Goal: Information Seeking & Learning: Learn about a topic

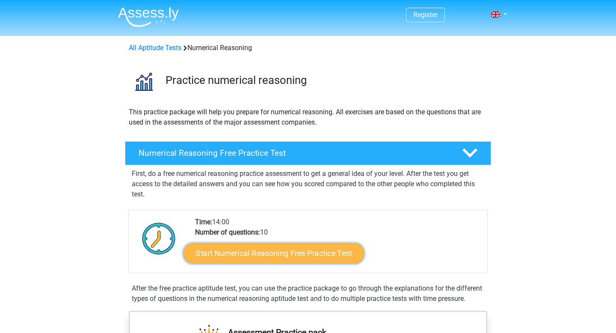
click at [249, 254] on link "Start Numerical Reasoning Free Practice Test" at bounding box center [273, 252] width 181 height 21
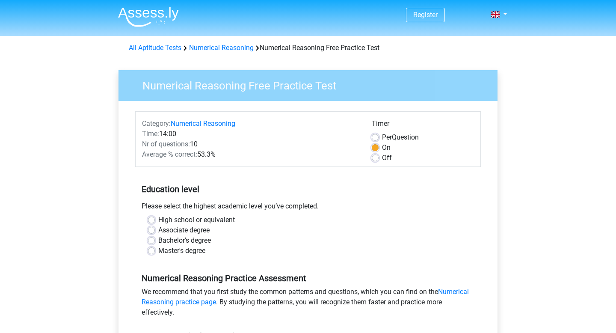
scroll to position [22, 0]
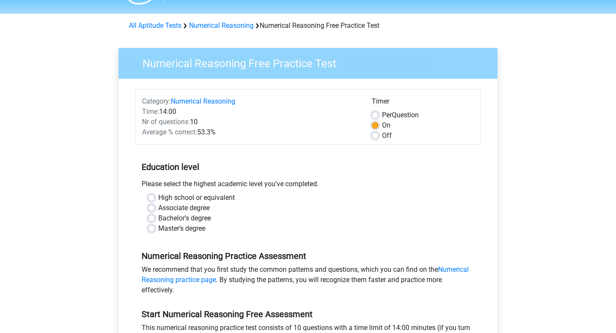
click at [174, 217] on label "Bachelor's degree" at bounding box center [184, 218] width 53 height 10
click at [155, 217] on input "Bachelor's degree" at bounding box center [151, 217] width 7 height 9
radio input "true"
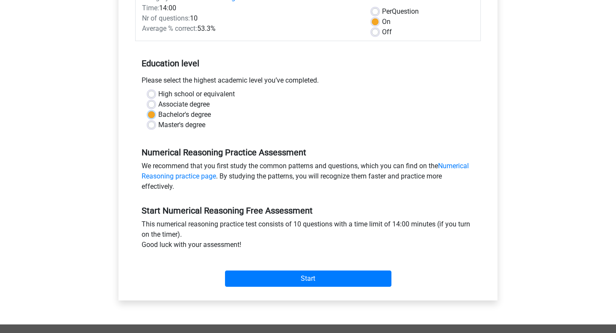
scroll to position [152, 0]
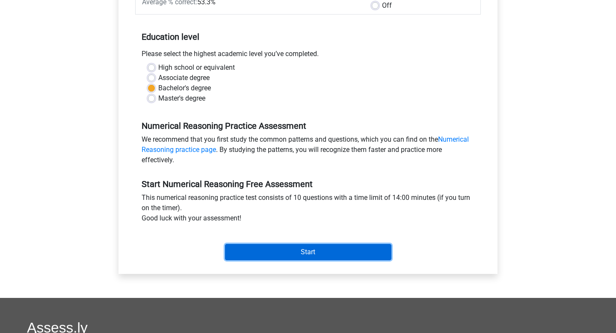
click at [292, 246] on input "Start" at bounding box center [308, 252] width 166 height 16
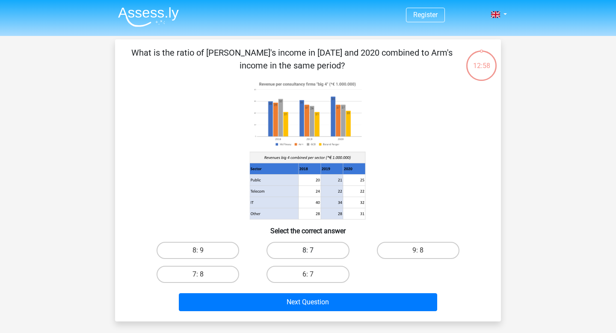
click at [313, 248] on label "8: 7" at bounding box center [307, 250] width 83 height 17
click at [313, 250] on input "8: 7" at bounding box center [311, 253] width 6 height 6
radio input "true"
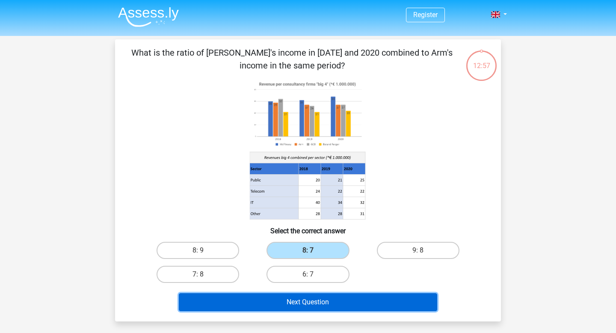
click at [348, 300] on button "Next Question" at bounding box center [308, 302] width 259 height 18
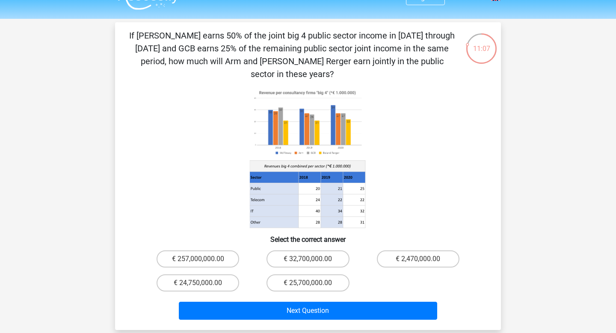
scroll to position [12, 0]
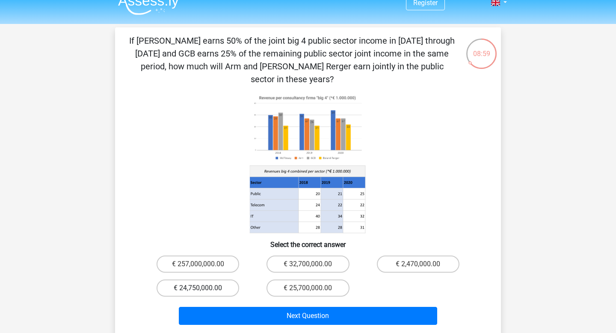
click at [210, 279] on label "€ 24,750,000.00" at bounding box center [197, 287] width 83 height 17
click at [204, 288] on input "€ 24,750,000.00" at bounding box center [201, 291] width 6 height 6
radio input "true"
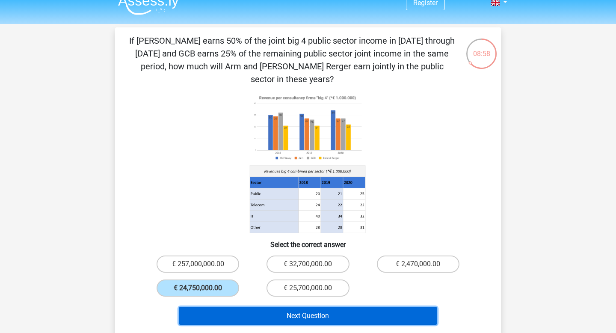
click at [294, 307] on button "Next Question" at bounding box center [308, 316] width 259 height 18
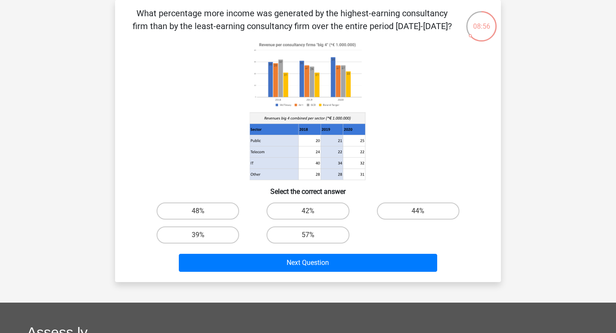
scroll to position [0, 0]
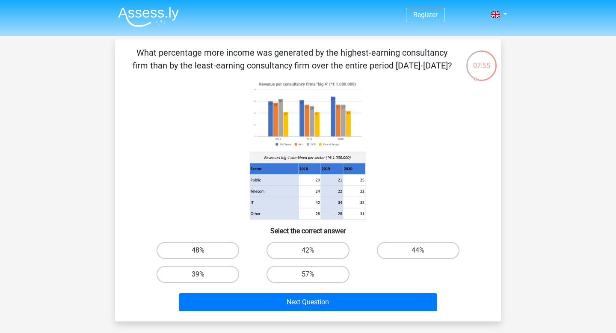
click at [202, 247] on label "48%" at bounding box center [197, 250] width 83 height 17
click at [202, 250] on input "48%" at bounding box center [201, 253] width 6 height 6
radio input "true"
click at [348, 290] on div "Next Question" at bounding box center [308, 300] width 358 height 28
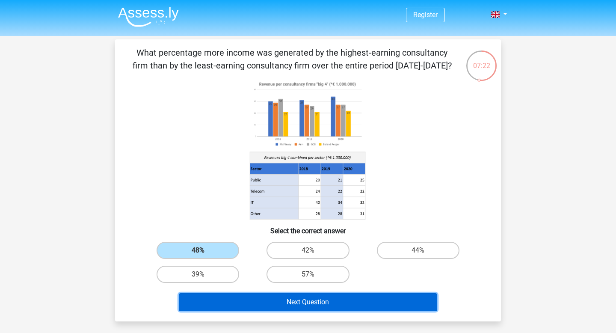
click at [348, 300] on button "Next Question" at bounding box center [308, 302] width 259 height 18
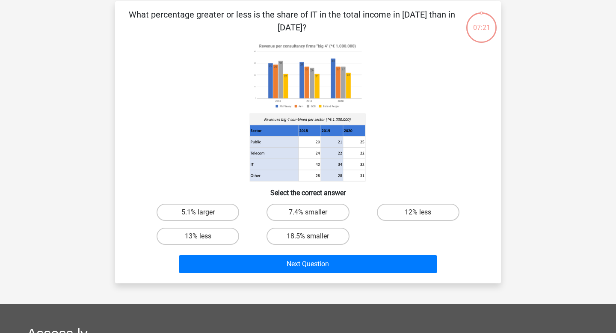
scroll to position [39, 0]
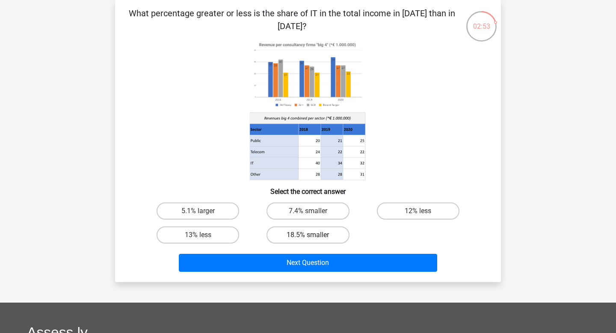
click at [324, 240] on label "18.5% smaller" at bounding box center [307, 234] width 83 height 17
click at [313, 240] on input "18.5% smaller" at bounding box center [311, 238] width 6 height 6
radio input "true"
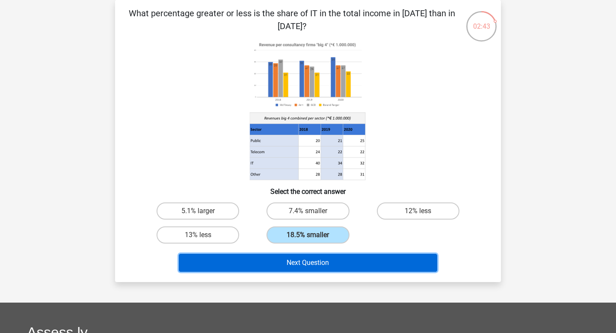
click at [269, 261] on button "Next Question" at bounding box center [308, 263] width 259 height 18
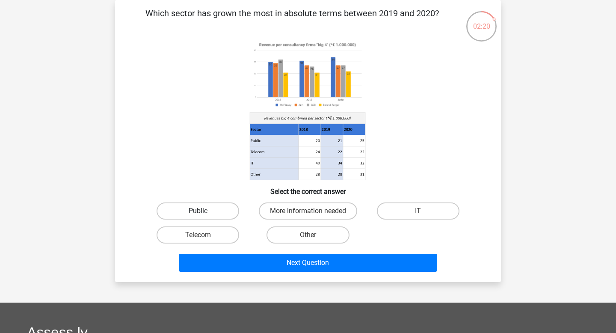
click at [213, 204] on label "Public" at bounding box center [197, 210] width 83 height 17
click at [204, 211] on input "Public" at bounding box center [201, 214] width 6 height 6
radio input "true"
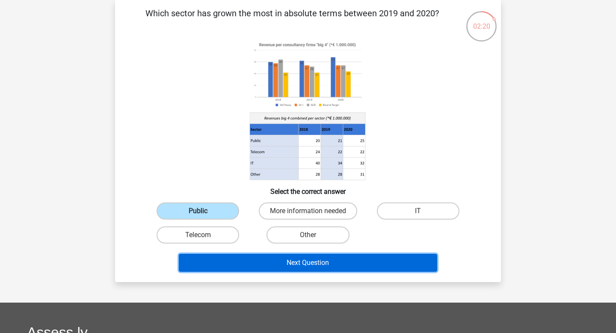
click at [240, 266] on button "Next Question" at bounding box center [308, 263] width 259 height 18
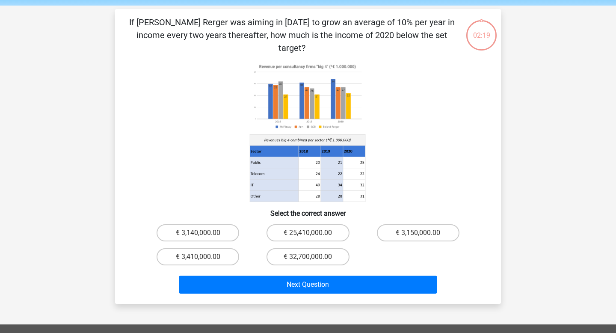
scroll to position [0, 0]
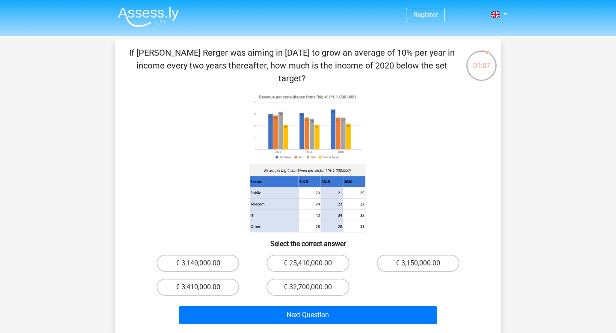
click at [186, 278] on label "€ 3,410,000.00" at bounding box center [197, 286] width 83 height 17
click at [198, 287] on input "€ 3,410,000.00" at bounding box center [201, 290] width 6 height 6
radio input "true"
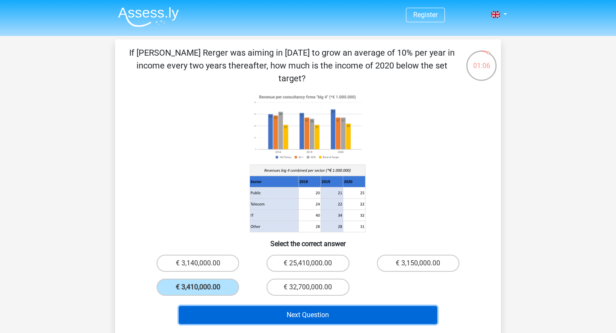
click at [207, 307] on button "Next Question" at bounding box center [308, 315] width 259 height 18
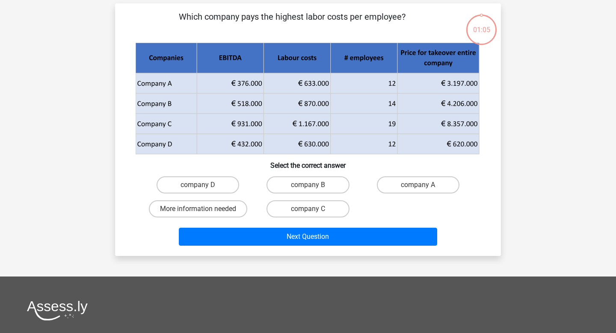
scroll to position [39, 0]
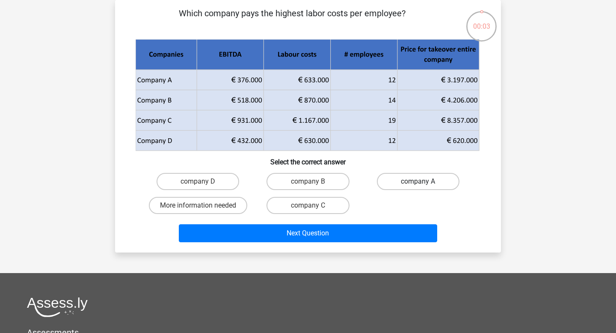
click at [397, 184] on label "company A" at bounding box center [418, 181] width 83 height 17
click at [418, 184] on input "company A" at bounding box center [421, 184] width 6 height 6
radio input "true"
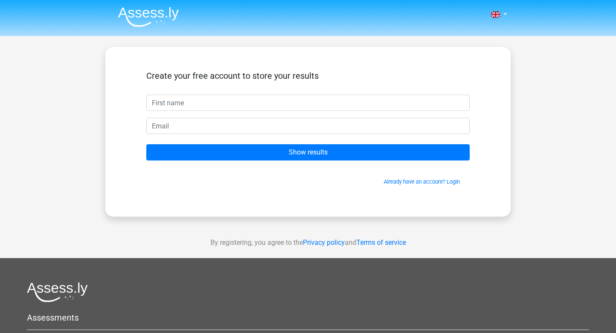
click at [335, 98] on input "text" at bounding box center [307, 102] width 323 height 16
type input "Zahin"
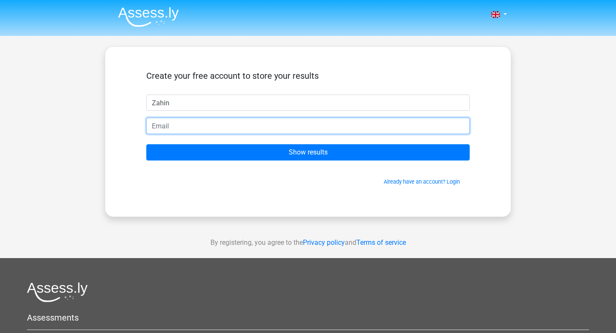
click at [236, 124] on input "email" at bounding box center [307, 126] width 323 height 16
type input "zahin08@outlook.com"
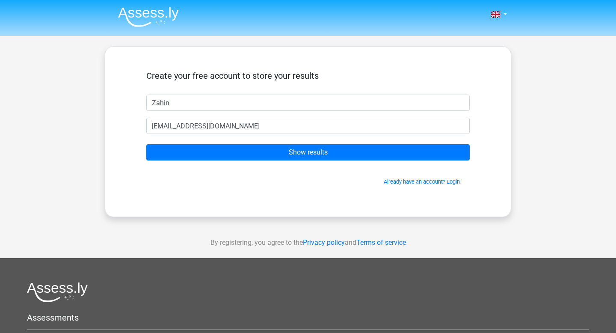
click at [221, 162] on form "Create your free account to store your results Zahin zahin08@outlook.com Show r…" at bounding box center [307, 128] width 323 height 115
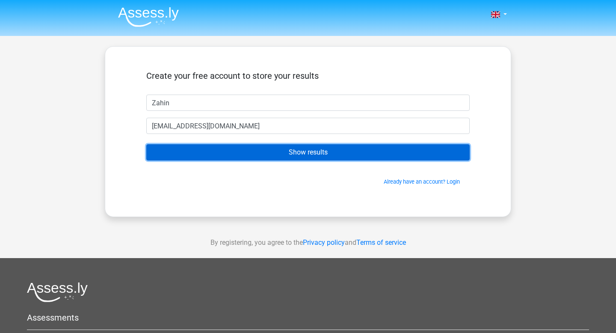
click at [222, 154] on input "Show results" at bounding box center [307, 152] width 323 height 16
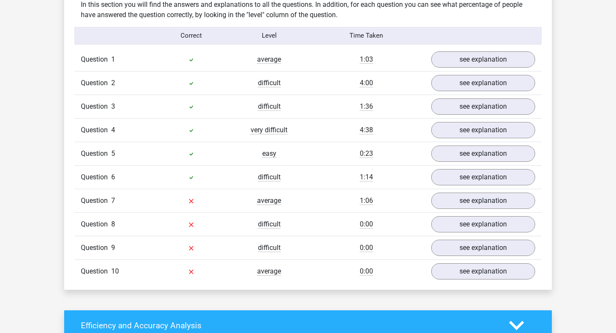
scroll to position [669, 0]
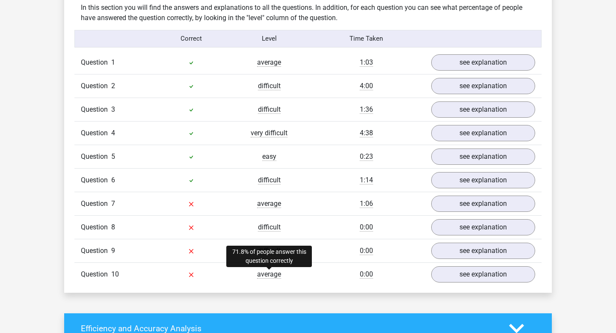
click at [260, 270] on span "average" at bounding box center [269, 274] width 24 height 9
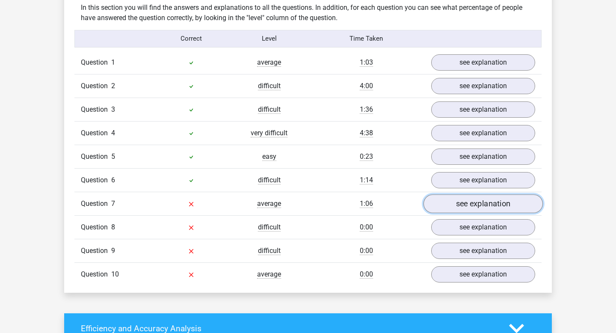
click at [476, 204] on link "see explanation" at bounding box center [482, 203] width 119 height 19
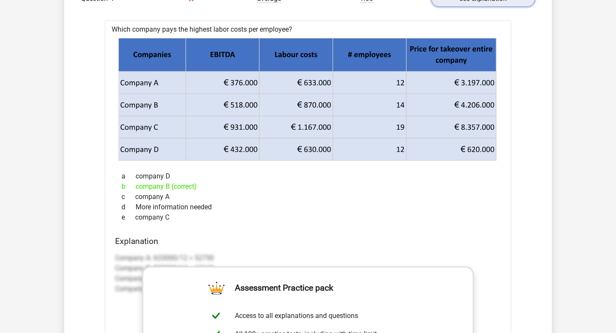
scroll to position [863, 0]
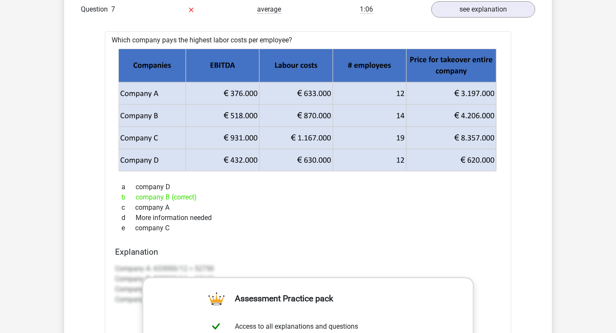
click at [456, 18] on div "Question 7 average 1:06 see explanation" at bounding box center [307, 9] width 467 height 24
click at [455, 13] on link "see explanation" at bounding box center [482, 9] width 119 height 19
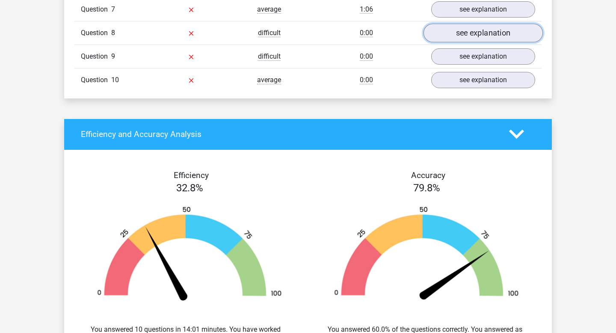
click at [466, 34] on link "see explanation" at bounding box center [482, 33] width 119 height 19
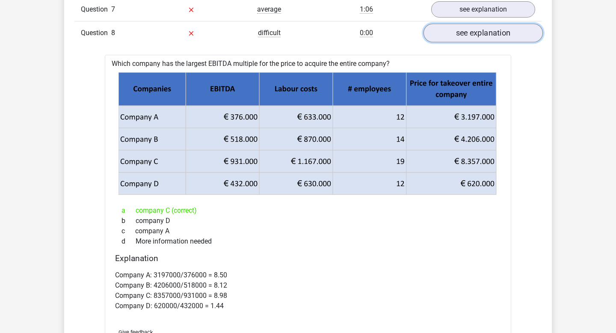
click at [466, 34] on link "see explanation" at bounding box center [482, 33] width 119 height 19
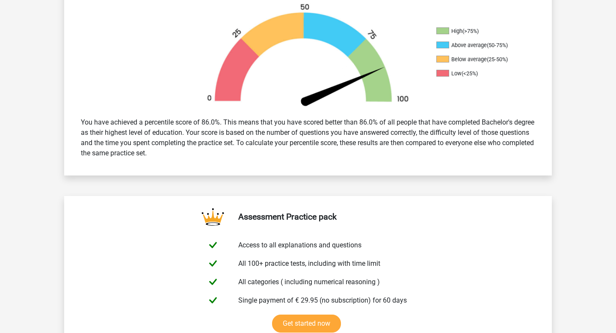
scroll to position [0, 0]
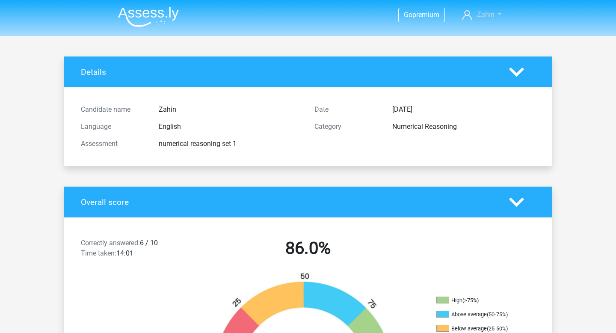
click at [472, 18] on link "Zahin" at bounding box center [482, 14] width 46 height 10
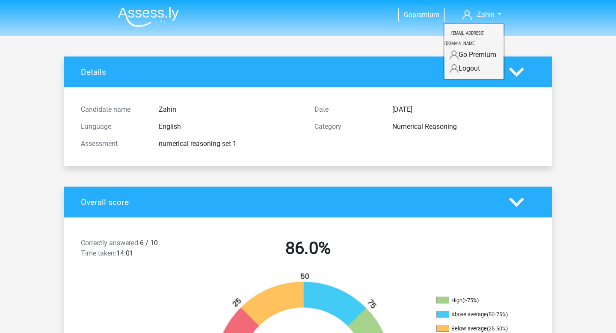
click at [381, 61] on div "Details" at bounding box center [307, 71] width 487 height 31
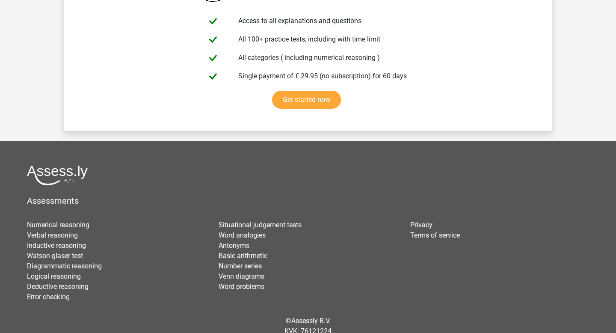
scroll to position [1514, 0]
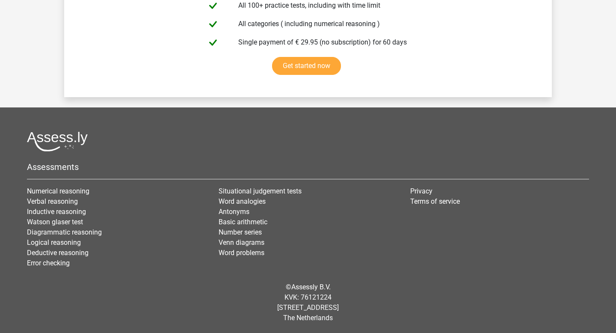
click at [80, 184] on div "Assessments Numerical reasoning Verbal reasoning Inductive reasoning Watson gla…" at bounding box center [308, 203] width 575 height 144
click at [80, 187] on link "Numerical reasoning" at bounding box center [58, 191] width 62 height 8
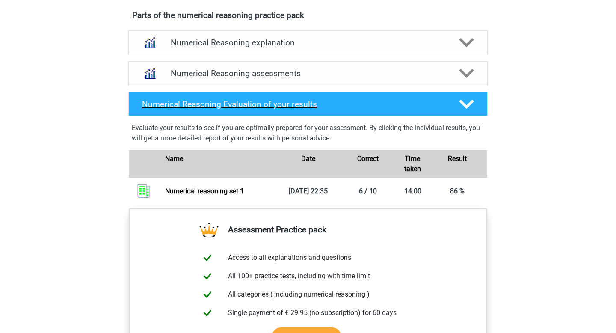
scroll to position [499, 0]
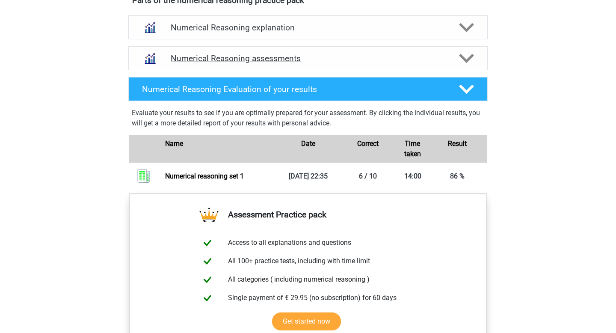
click at [274, 56] on div "Numerical Reasoning assessments" at bounding box center [307, 58] width 359 height 24
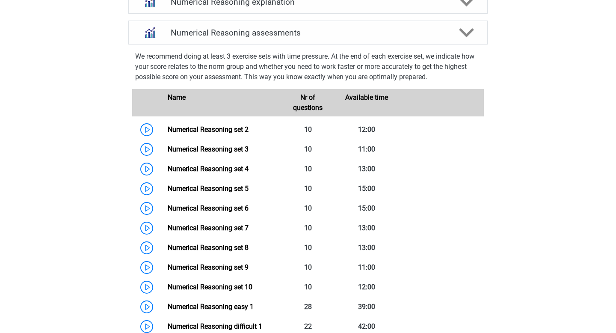
scroll to position [528, 0]
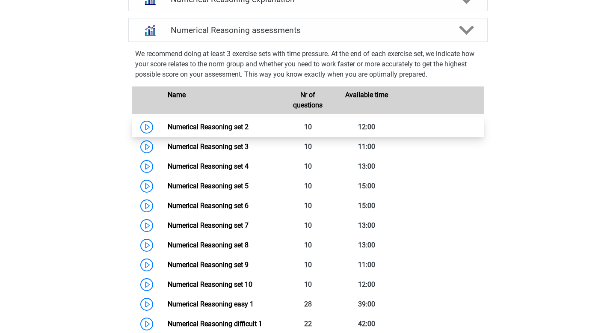
click at [168, 131] on link "Numerical Reasoning set 2" at bounding box center [208, 127] width 81 height 8
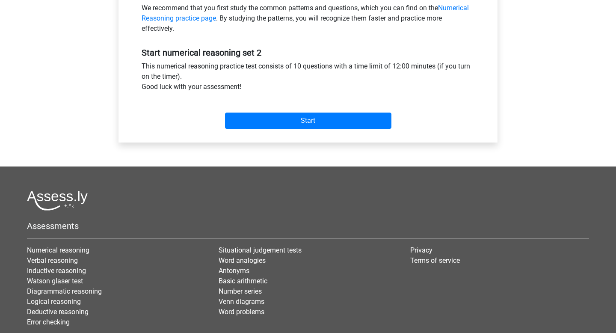
scroll to position [286, 0]
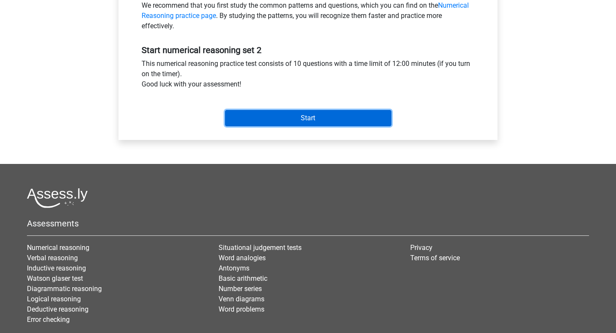
click at [281, 124] on input "Start" at bounding box center [308, 118] width 166 height 16
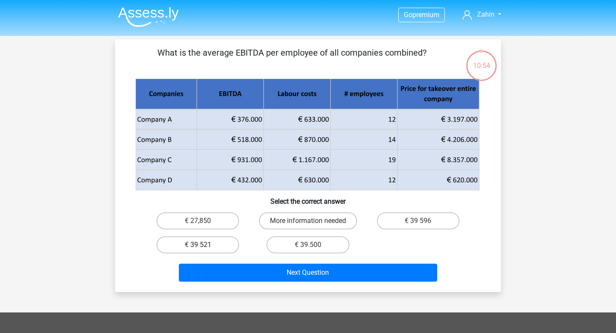
click at [208, 249] on label "€ 39 521" at bounding box center [197, 244] width 83 height 17
click at [204, 249] on input "€ 39 521" at bounding box center [201, 248] width 6 height 6
radio input "true"
click at [406, 221] on label "€ 39 596" at bounding box center [418, 220] width 83 height 17
click at [418, 221] on input "€ 39 596" at bounding box center [421, 224] width 6 height 6
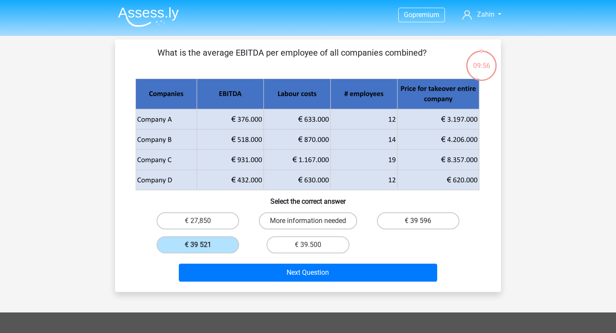
radio input "true"
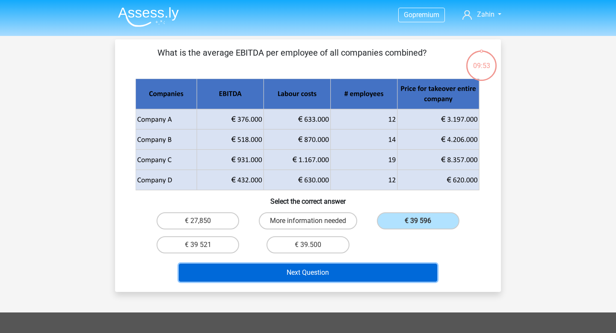
click at [399, 269] on button "Next Question" at bounding box center [308, 272] width 259 height 18
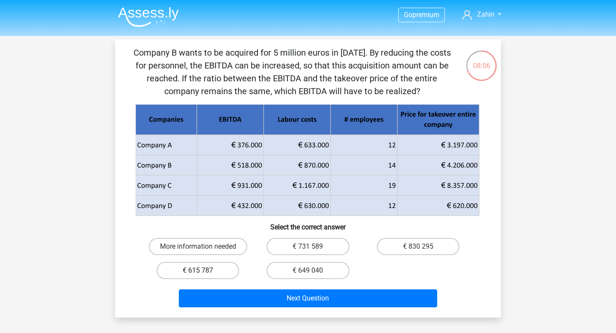
click at [217, 272] on label "€ 615 787" at bounding box center [197, 270] width 83 height 17
click at [204, 272] on input "€ 615 787" at bounding box center [201, 273] width 6 height 6
radio input "true"
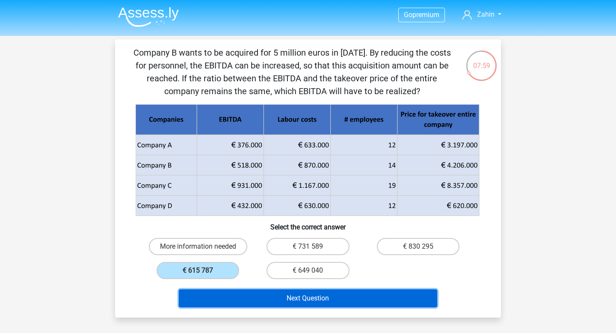
click at [250, 300] on button "Next Question" at bounding box center [308, 298] width 259 height 18
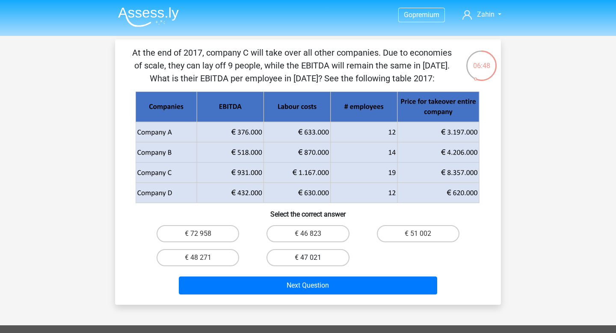
click at [323, 259] on label "€ 47 021" at bounding box center [307, 257] width 83 height 17
click at [313, 259] on input "€ 47 021" at bounding box center [311, 260] width 6 height 6
radio input "true"
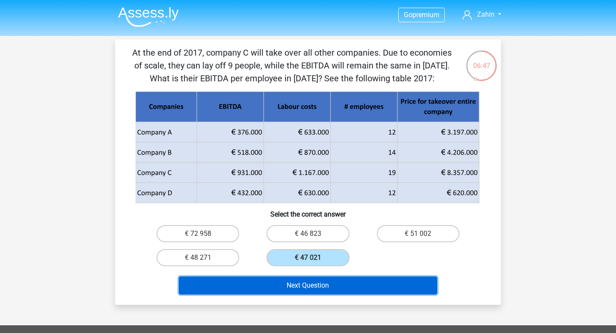
click at [311, 288] on button "Next Question" at bounding box center [308, 285] width 259 height 18
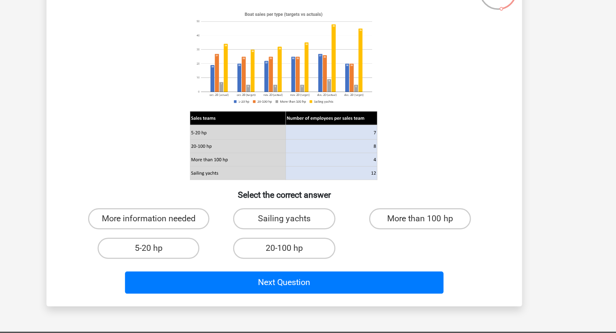
scroll to position [10, 0]
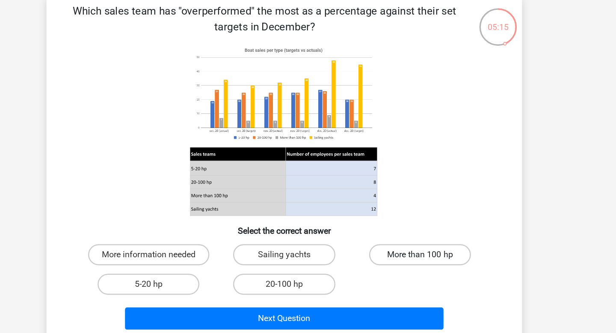
click at [389, 244] on label "More than 100 hp" at bounding box center [418, 240] width 83 height 17
click at [418, 244] on input "More than 100 hp" at bounding box center [421, 243] width 6 height 6
radio input "true"
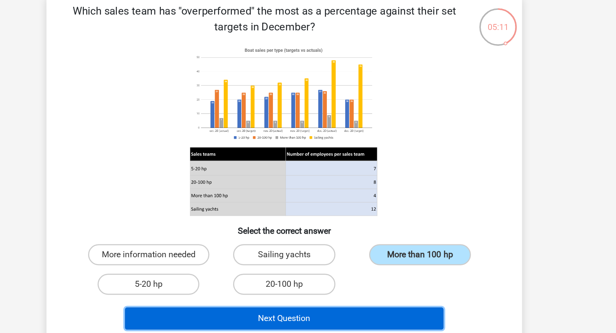
click at [372, 292] on button "Next Question" at bounding box center [308, 292] width 259 height 18
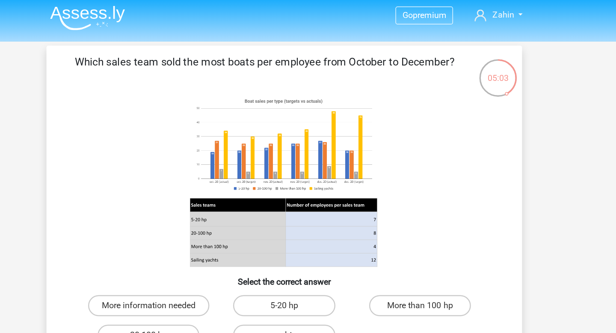
scroll to position [0, 0]
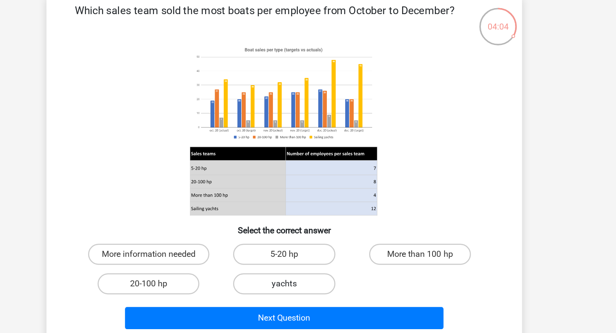
click at [318, 277] on label "yachts" at bounding box center [307, 274] width 83 height 17
click at [313, 277] on input "yachts" at bounding box center [311, 277] width 6 height 6
radio input "true"
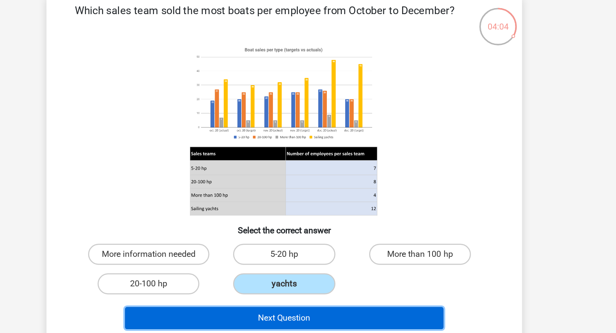
click at [312, 304] on button "Next Question" at bounding box center [308, 302] width 259 height 18
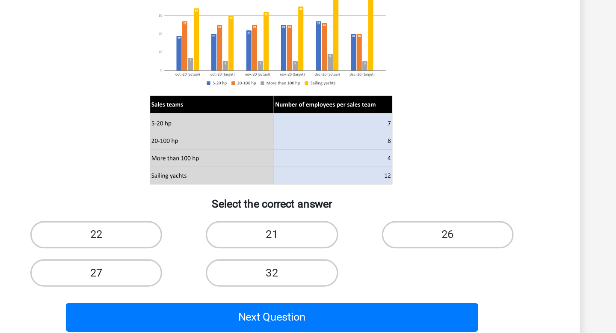
click at [214, 275] on label "27" at bounding box center [197, 274] width 83 height 17
click at [204, 275] on input "27" at bounding box center [201, 277] width 6 height 6
radio input "true"
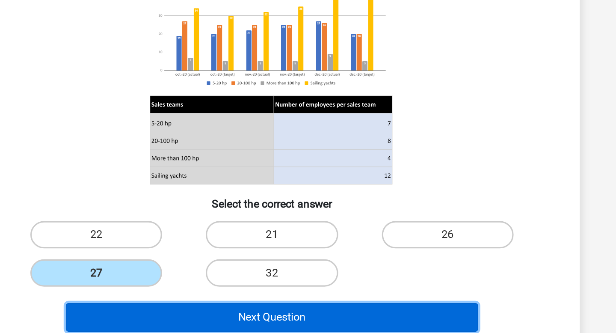
click at [224, 301] on button "Next Question" at bounding box center [308, 302] width 259 height 18
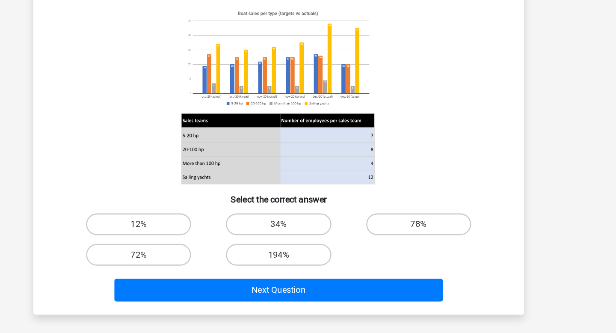
scroll to position [29, 0]
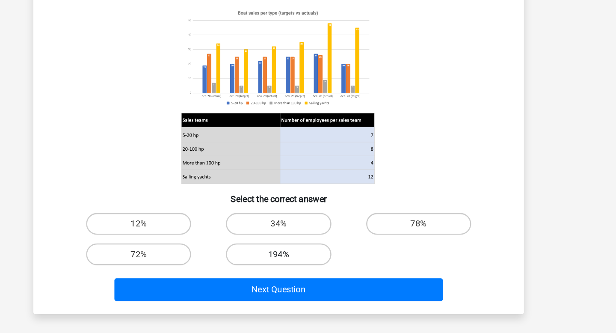
click at [336, 273] on label "194%" at bounding box center [307, 270] width 83 height 17
click at [313, 273] on input "194%" at bounding box center [311, 274] width 6 height 6
radio input "true"
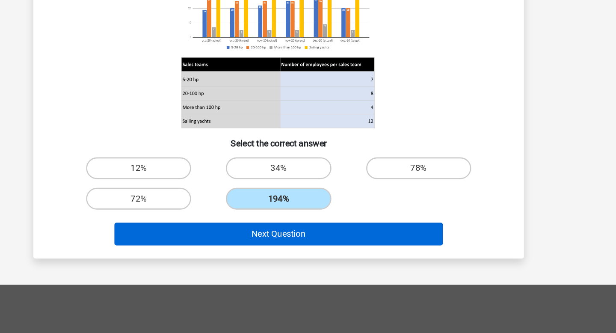
scroll to position [82, 0]
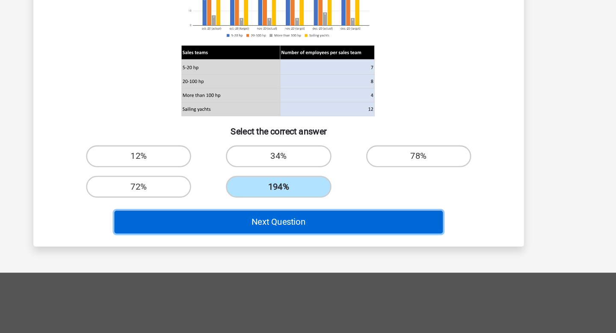
click at [361, 249] on button "Next Question" at bounding box center [308, 245] width 259 height 18
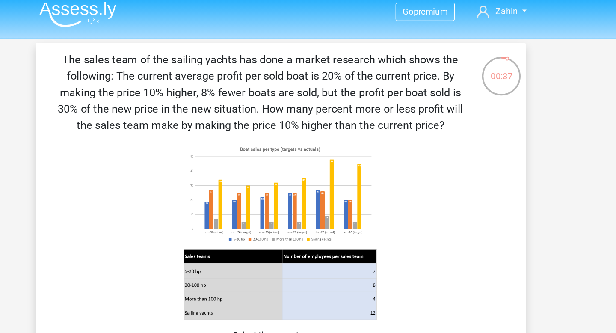
scroll to position [0, 0]
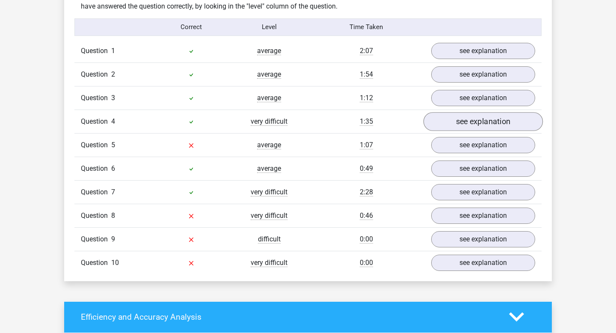
scroll to position [671, 0]
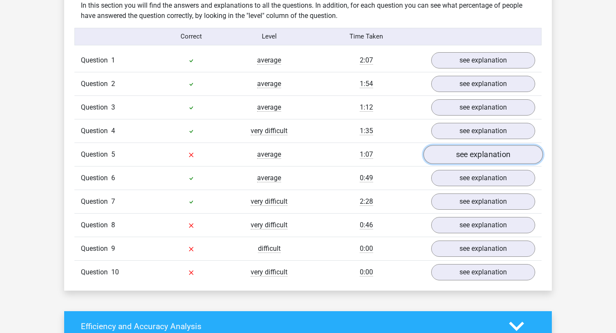
click at [448, 151] on link "see explanation" at bounding box center [482, 154] width 119 height 19
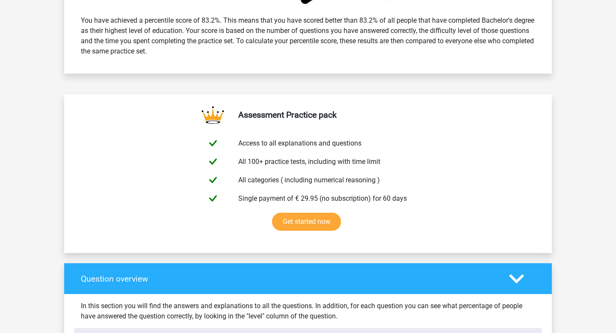
scroll to position [0, 0]
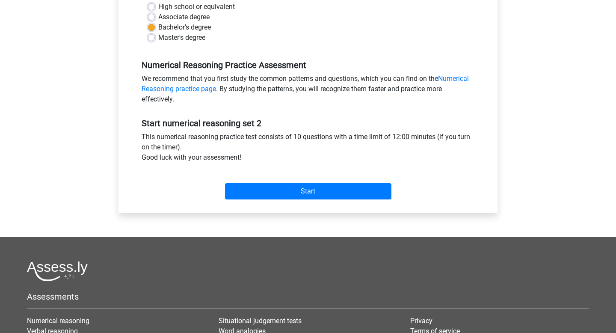
scroll to position [198, 0]
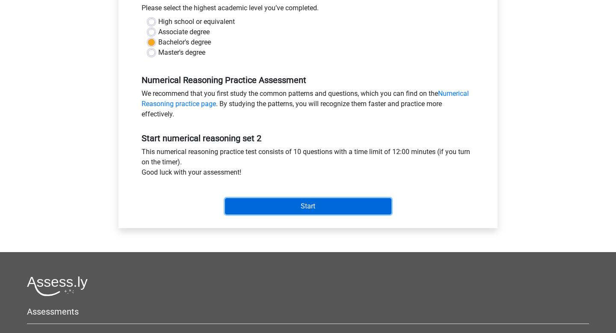
click at [244, 207] on input "Start" at bounding box center [308, 206] width 166 height 16
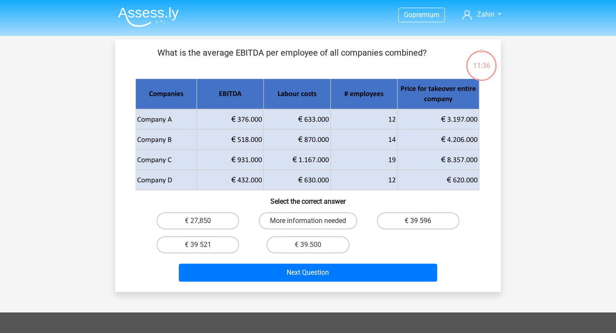
click at [379, 224] on label "€ 39 596" at bounding box center [418, 220] width 83 height 17
click at [418, 224] on input "€ 39 596" at bounding box center [421, 224] width 6 height 6
radio input "true"
click at [360, 282] on div "Next Question" at bounding box center [308, 273] width 330 height 21
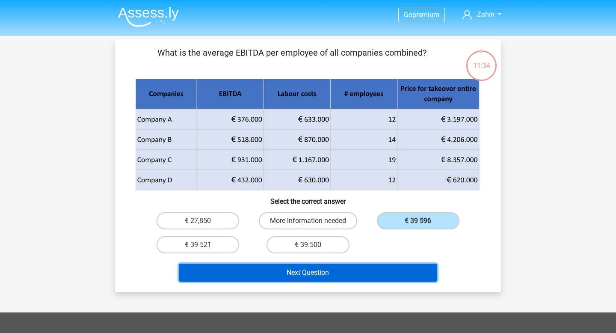
click at [358, 276] on button "Next Question" at bounding box center [308, 272] width 259 height 18
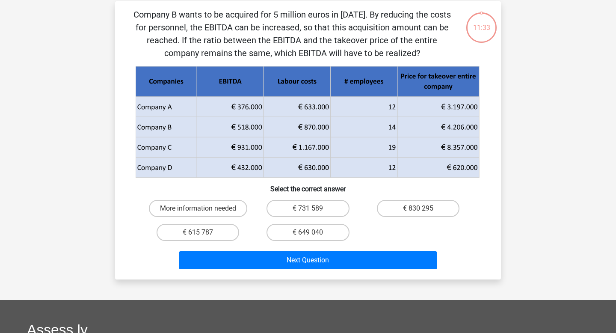
scroll to position [39, 0]
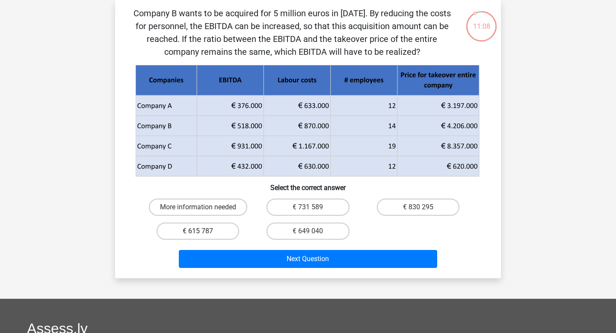
click at [224, 233] on label "€ 615 787" at bounding box center [197, 230] width 83 height 17
click at [204, 233] on input "€ 615 787" at bounding box center [201, 234] width 6 height 6
radio input "true"
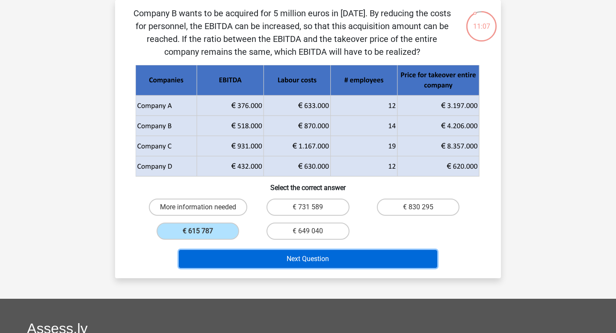
click at [230, 252] on button "Next Question" at bounding box center [308, 259] width 259 height 18
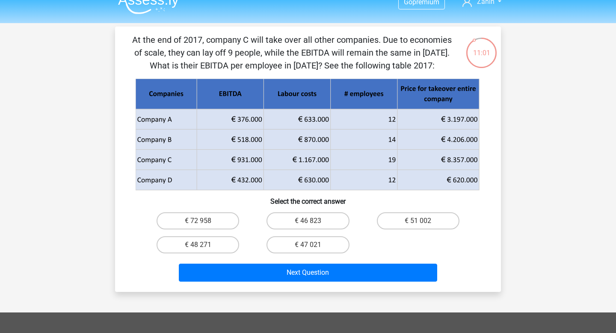
scroll to position [5, 0]
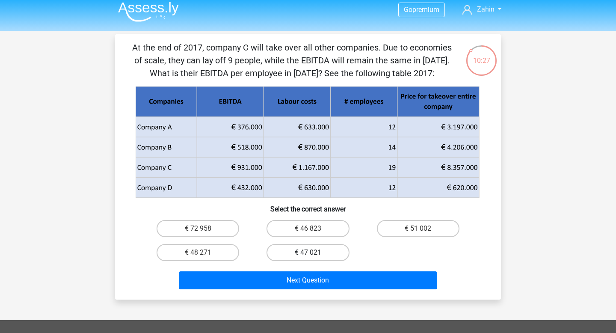
click at [307, 250] on label "€ 47 021" at bounding box center [307, 252] width 83 height 17
click at [308, 252] on input "€ 47 021" at bounding box center [311, 255] width 6 height 6
radio input "true"
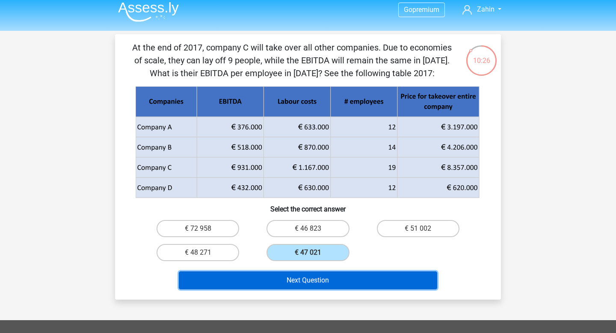
click at [309, 280] on button "Next Question" at bounding box center [308, 280] width 259 height 18
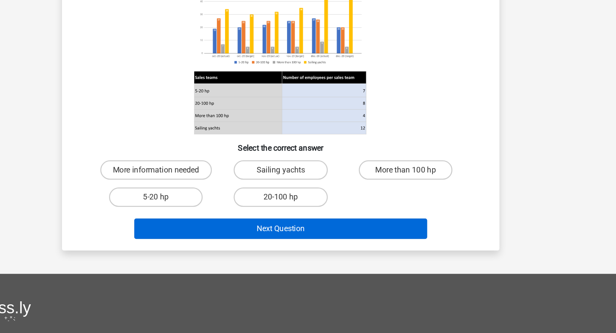
scroll to position [61, 0]
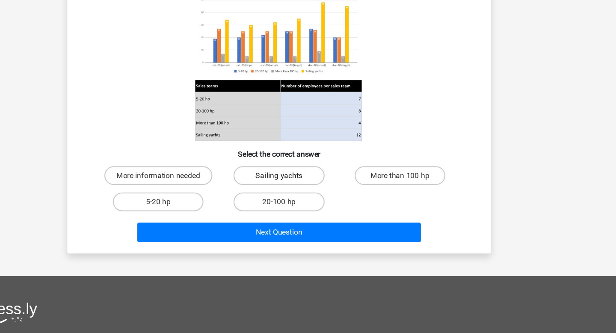
click at [331, 186] on label "Sailing yachts" at bounding box center [307, 189] width 83 height 17
click at [313, 189] on input "Sailing yachts" at bounding box center [311, 192] width 6 height 6
radio input "true"
click at [406, 193] on label "More than 100 hp" at bounding box center [418, 189] width 83 height 17
click at [418, 193] on input "More than 100 hp" at bounding box center [421, 192] width 6 height 6
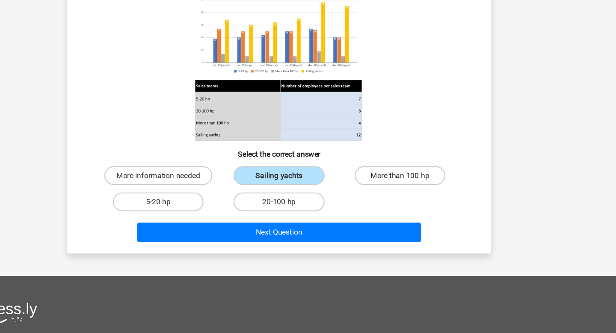
radio input "true"
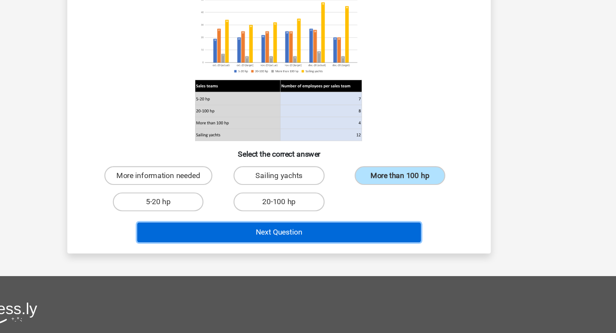
click at [370, 237] on button "Next Question" at bounding box center [308, 241] width 259 height 18
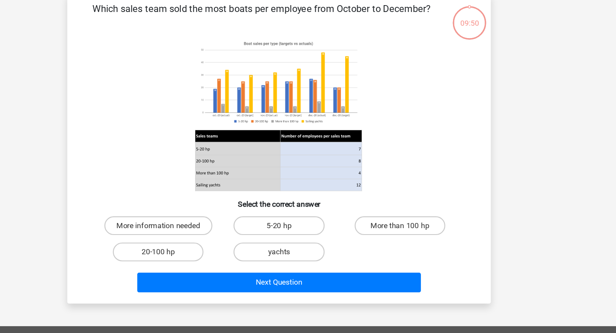
scroll to position [39, 0]
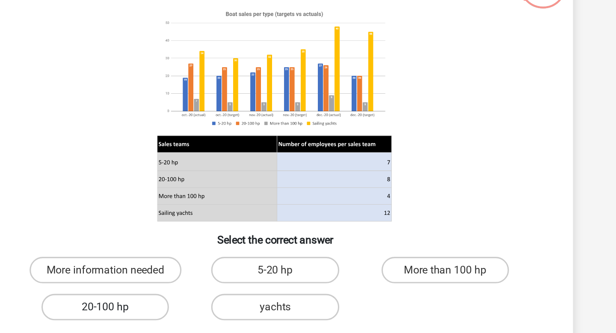
click at [213, 234] on label "20-100 hp" at bounding box center [197, 234] width 83 height 17
click at [204, 235] on input "20-100 hp" at bounding box center [201, 238] width 6 height 6
radio input "true"
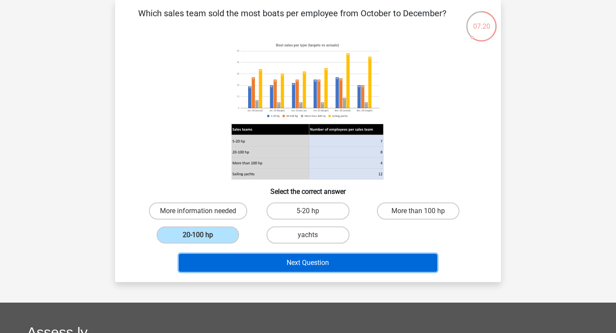
click at [264, 269] on button "Next Question" at bounding box center [308, 263] width 259 height 18
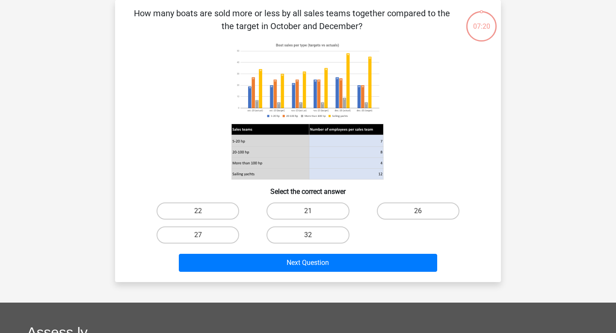
scroll to position [0, 0]
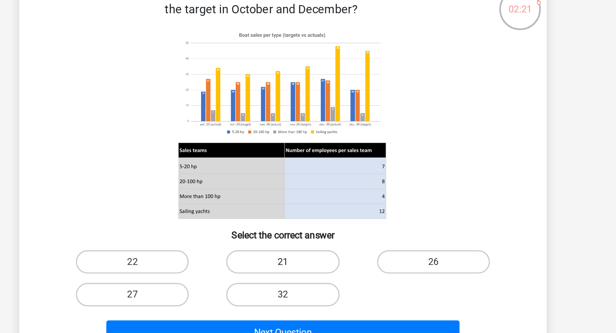
click at [299, 256] on label "21" at bounding box center [307, 250] width 83 height 17
click at [308, 256] on input "21" at bounding box center [311, 253] width 6 height 6
radio input "true"
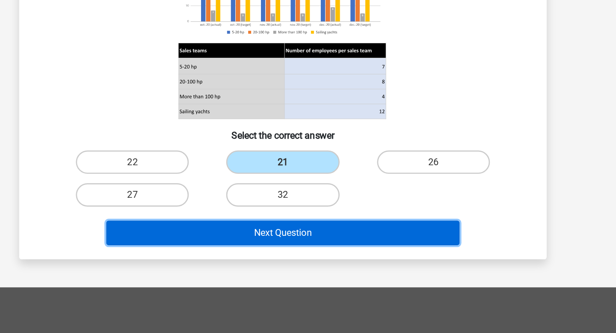
click at [295, 268] on button "Next Question" at bounding box center [308, 260] width 259 height 18
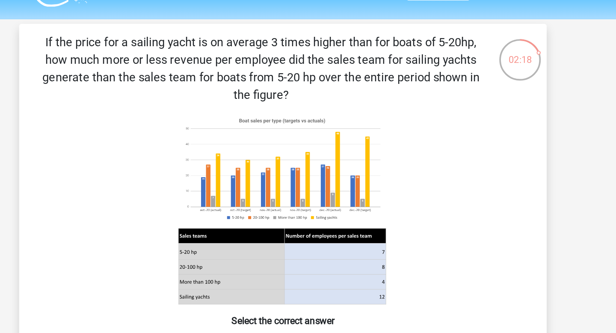
scroll to position [21, 0]
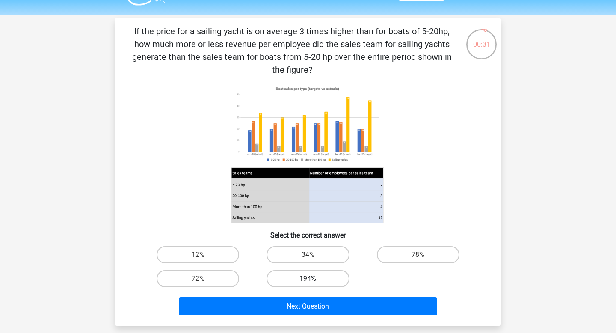
click at [278, 283] on label "194%" at bounding box center [307, 278] width 83 height 17
click at [308, 283] on input "194%" at bounding box center [311, 281] width 6 height 6
radio input "true"
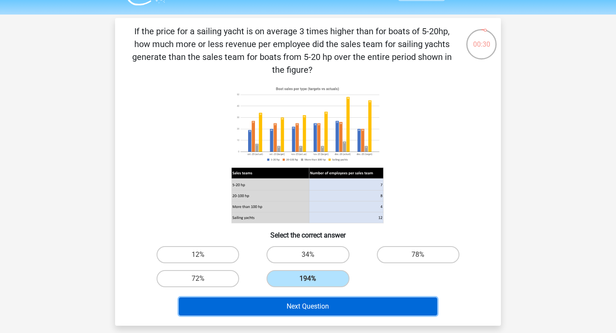
click at [271, 299] on button "Next Question" at bounding box center [308, 306] width 259 height 18
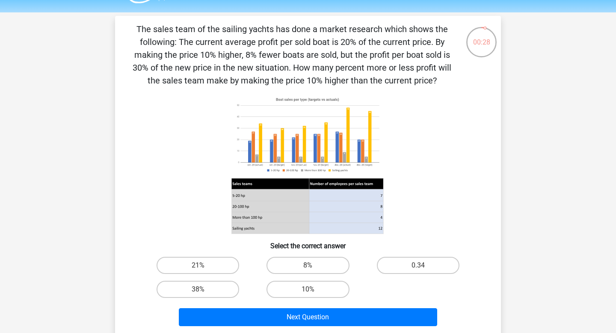
scroll to position [21, 0]
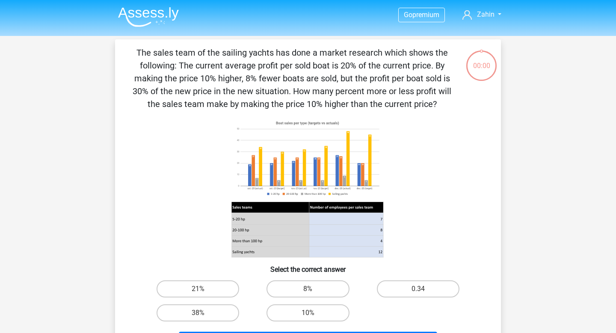
scroll to position [21, 0]
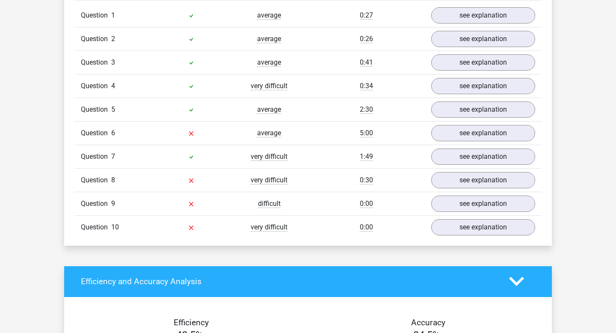
scroll to position [661, 0]
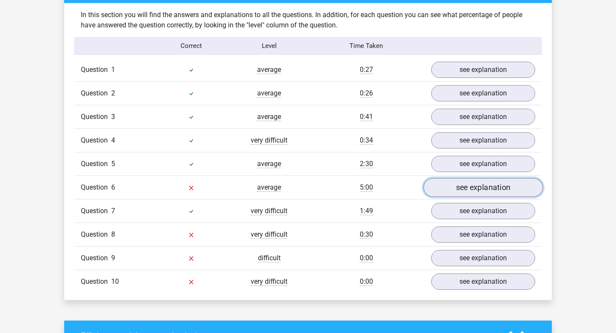
click at [455, 185] on link "see explanation" at bounding box center [482, 187] width 119 height 19
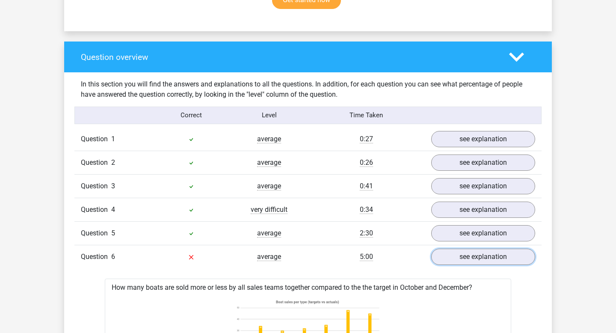
scroll to position [112, 0]
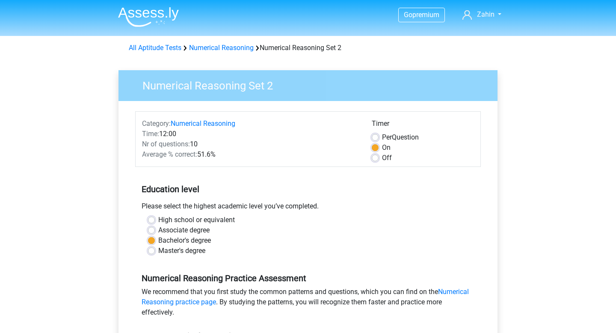
scroll to position [198, 0]
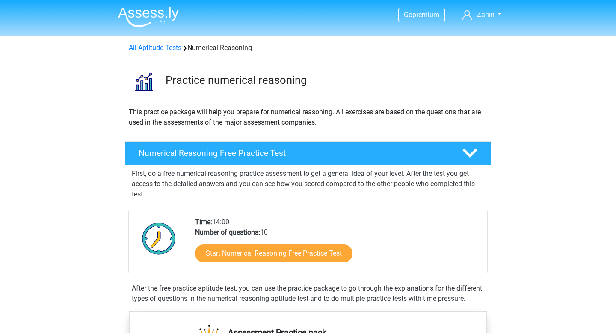
scroll to position [528, 0]
click at [162, 48] on link "All Aptitude Tests" at bounding box center [155, 48] width 53 height 8
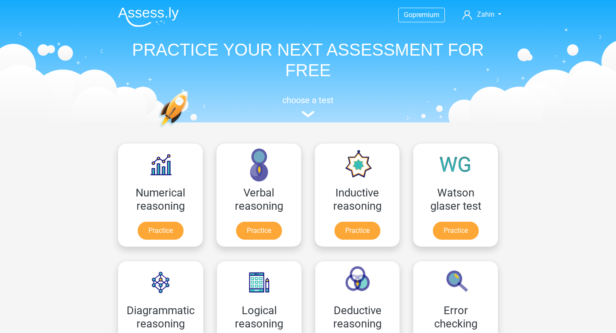
scroll to position [136, 0]
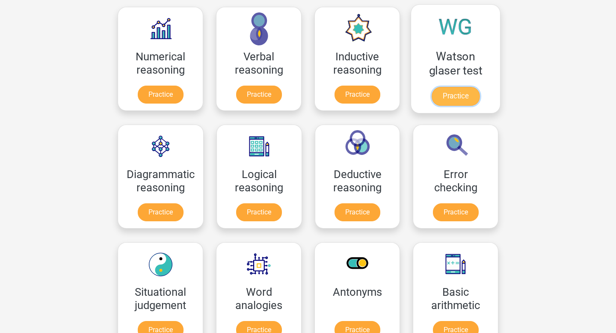
click at [463, 87] on link "Practice" at bounding box center [455, 96] width 48 height 19
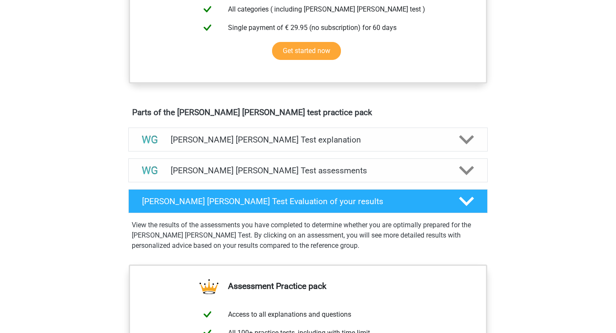
scroll to position [388, 0]
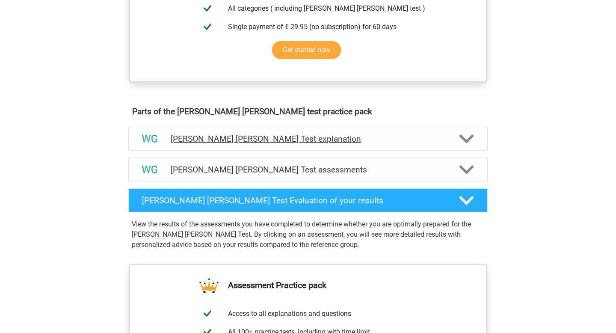
click at [204, 139] on h4 "Watson Glaser Test explanation" at bounding box center [308, 139] width 274 height 10
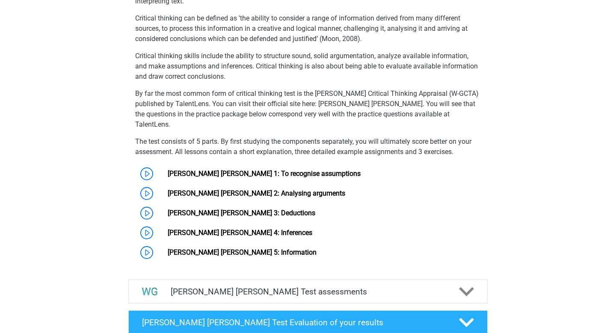
scroll to position [561, 0]
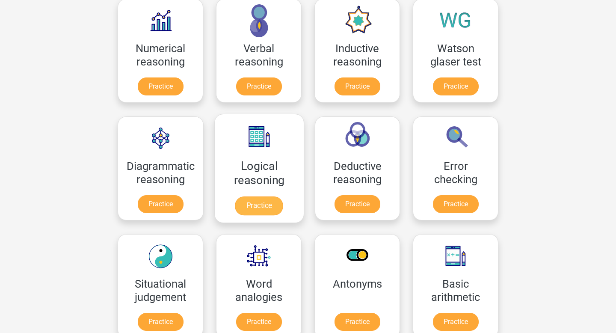
scroll to position [137, 0]
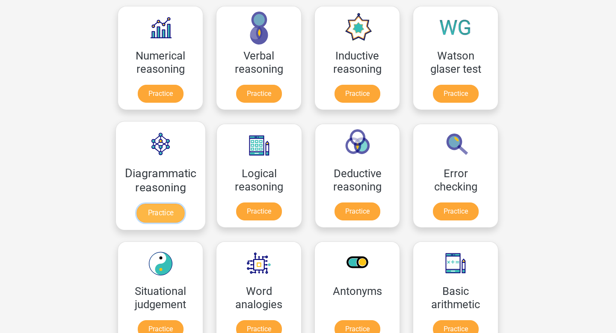
click at [158, 204] on link "Practice" at bounding box center [160, 213] width 48 height 19
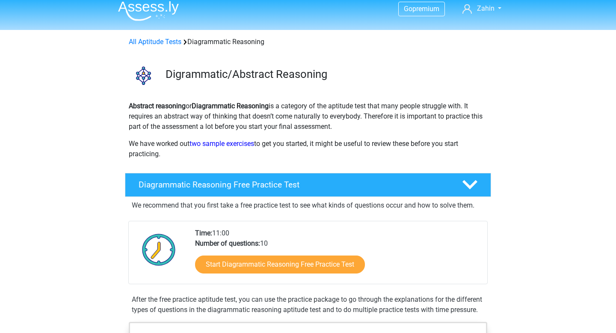
scroll to position [12, 0]
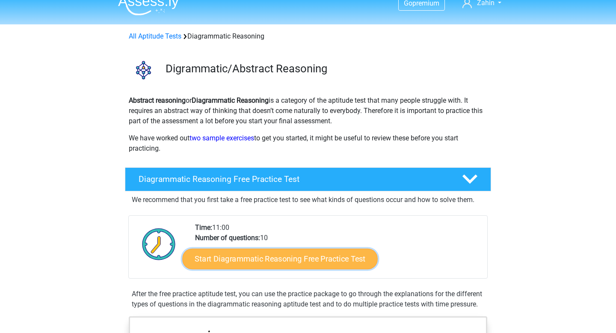
click at [298, 260] on link "Start Diagrammatic Reasoning Free Practice Test" at bounding box center [280, 258] width 195 height 21
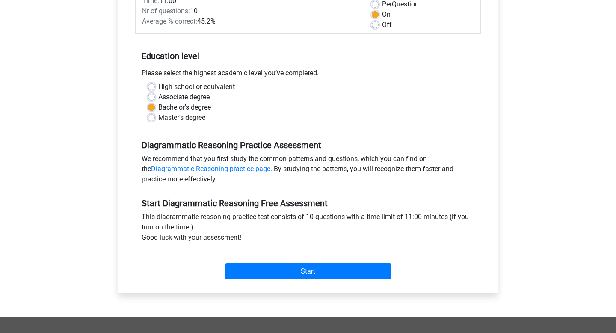
scroll to position [137, 0]
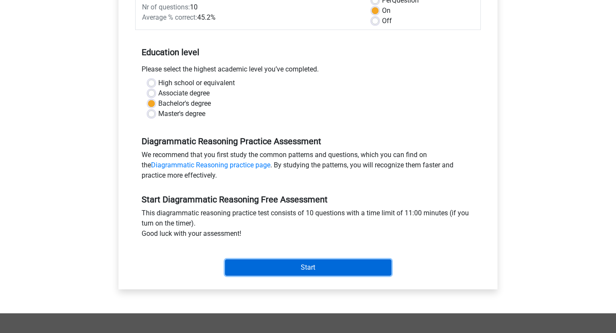
click at [276, 263] on input "Start" at bounding box center [308, 267] width 166 height 16
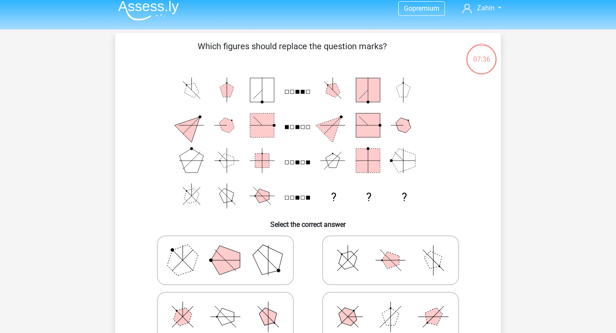
scroll to position [8, 0]
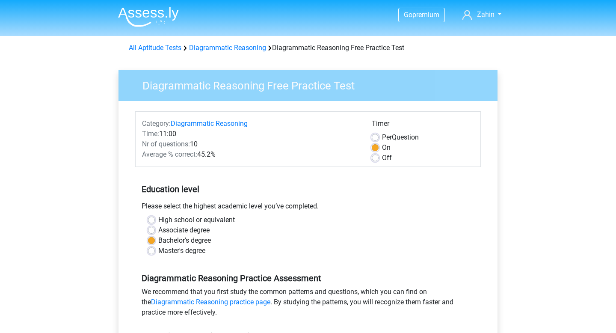
scroll to position [137, 0]
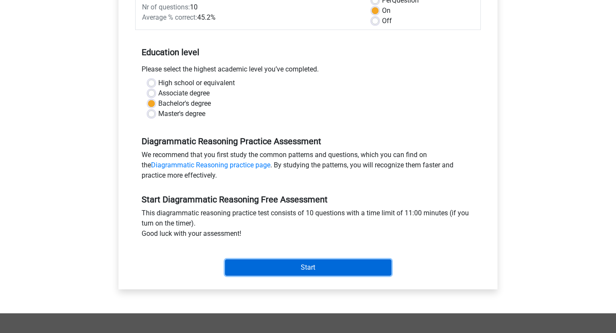
click at [240, 271] on input "Start" at bounding box center [308, 267] width 166 height 16
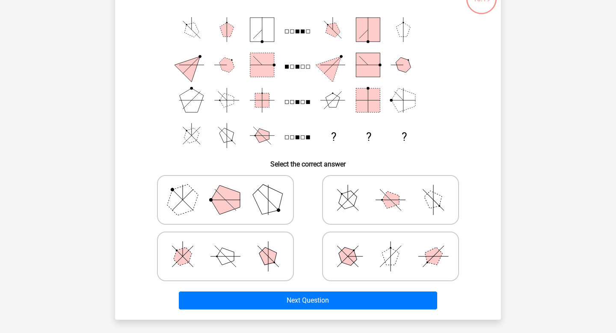
scroll to position [47, 0]
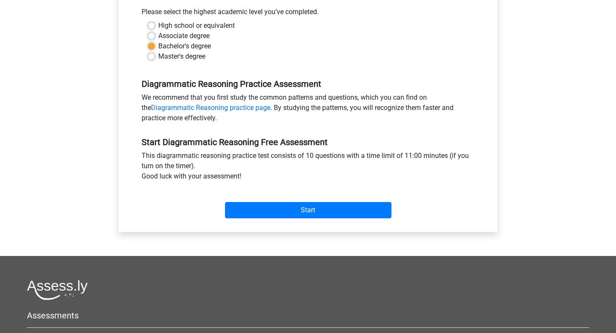
scroll to position [208, 0]
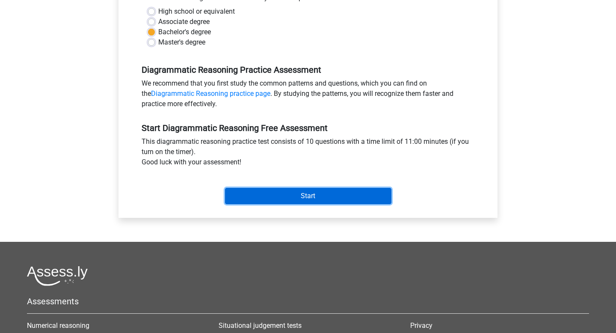
click at [256, 195] on input "Start" at bounding box center [308, 196] width 166 height 16
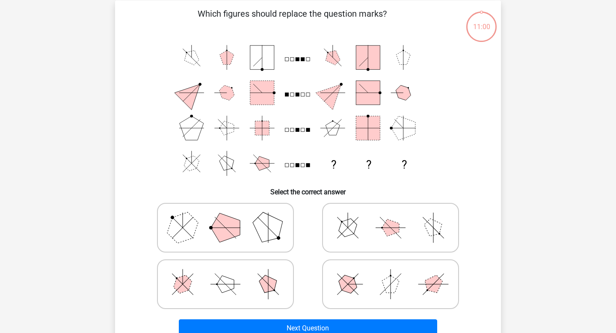
scroll to position [42, 0]
